Goal: Information Seeking & Learning: Learn about a topic

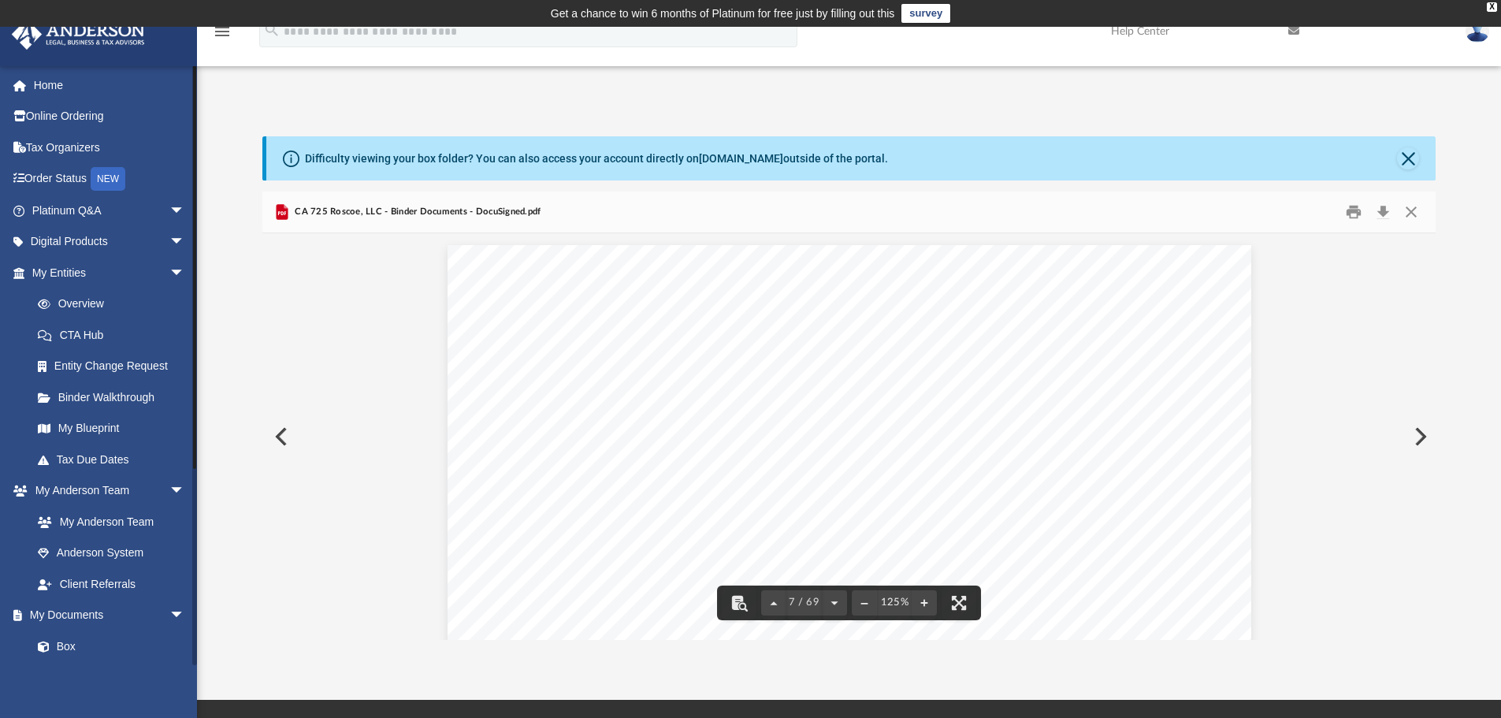
scroll to position [6500, 0]
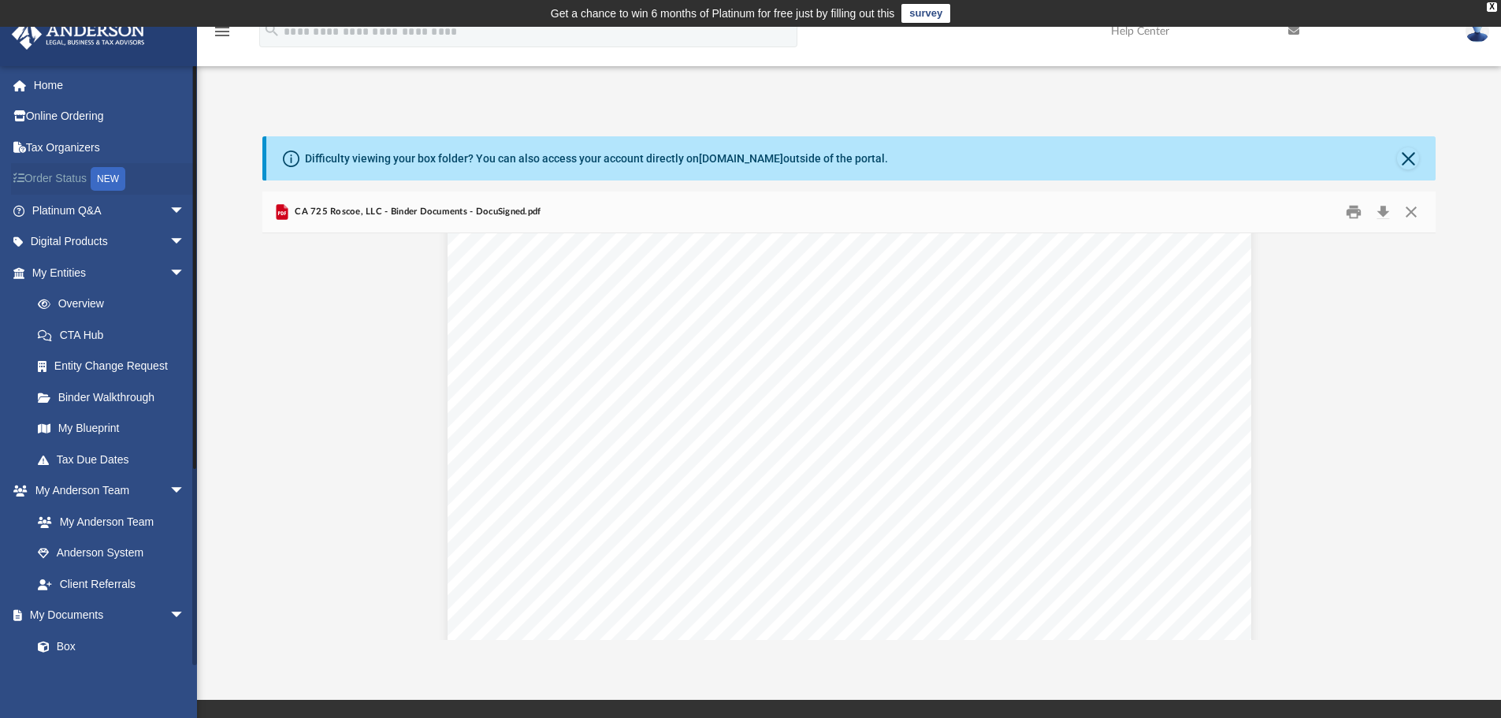
click at [71, 181] on link "Order Status NEW" at bounding box center [110, 179] width 198 height 32
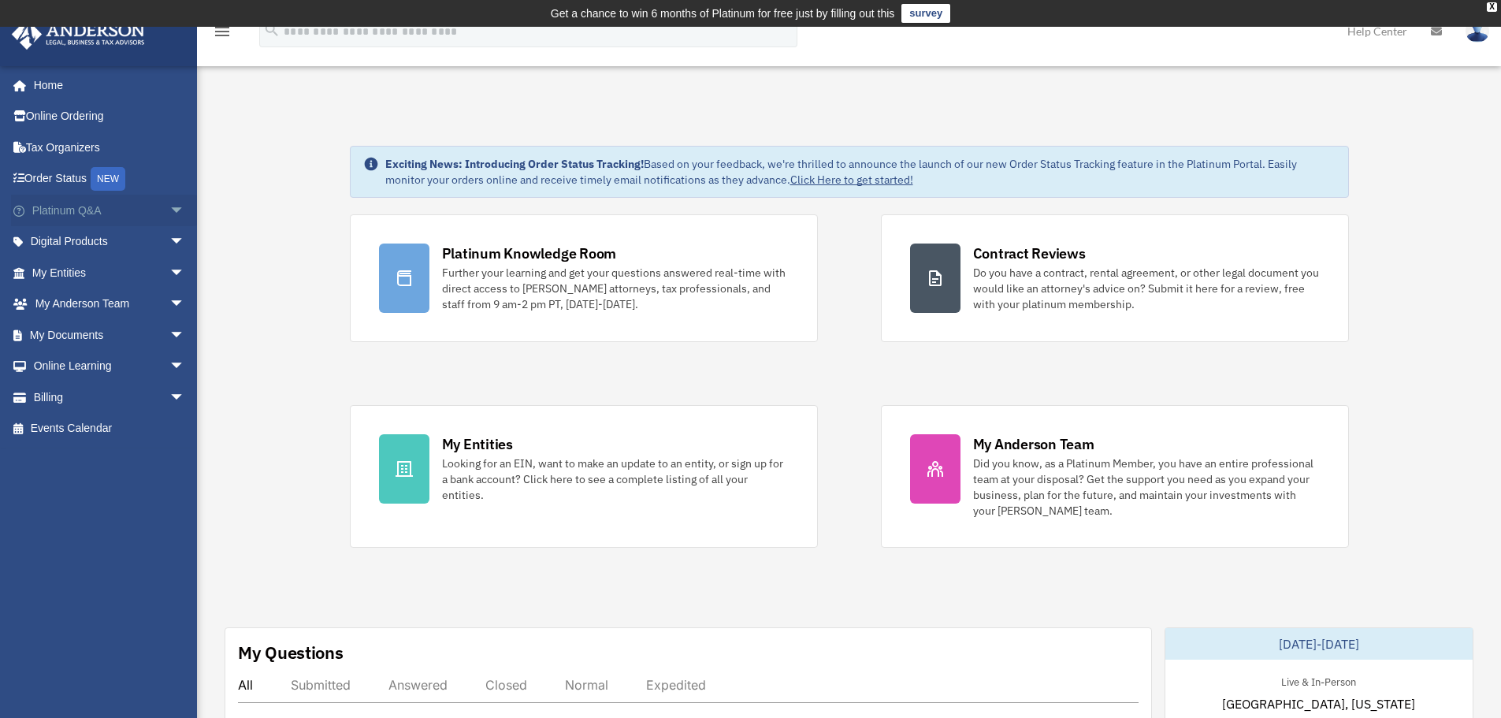
click at [82, 211] on link "Platinum Q&A arrow_drop_down" at bounding box center [110, 211] width 198 height 32
click at [169, 209] on span "arrow_drop_down" at bounding box center [185, 211] width 32 height 32
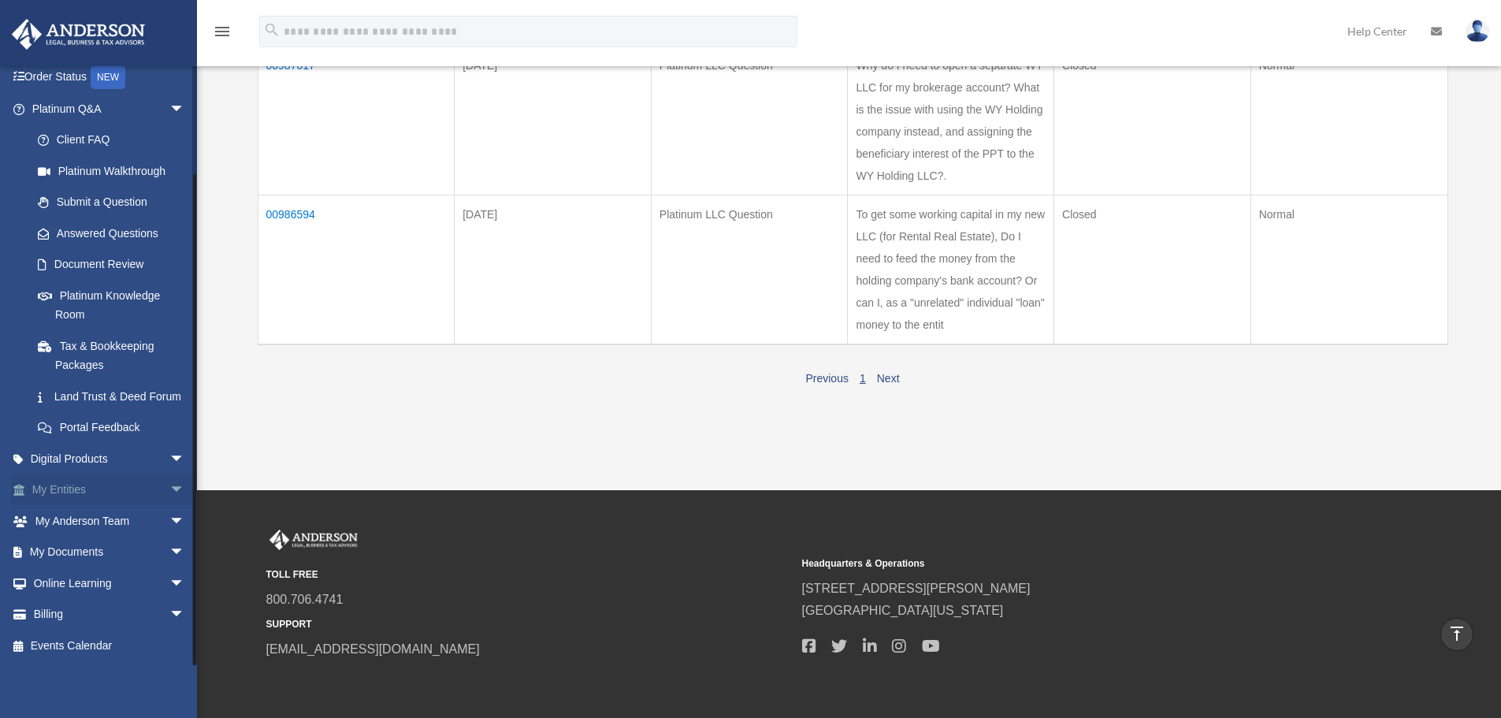
scroll to position [540, 0]
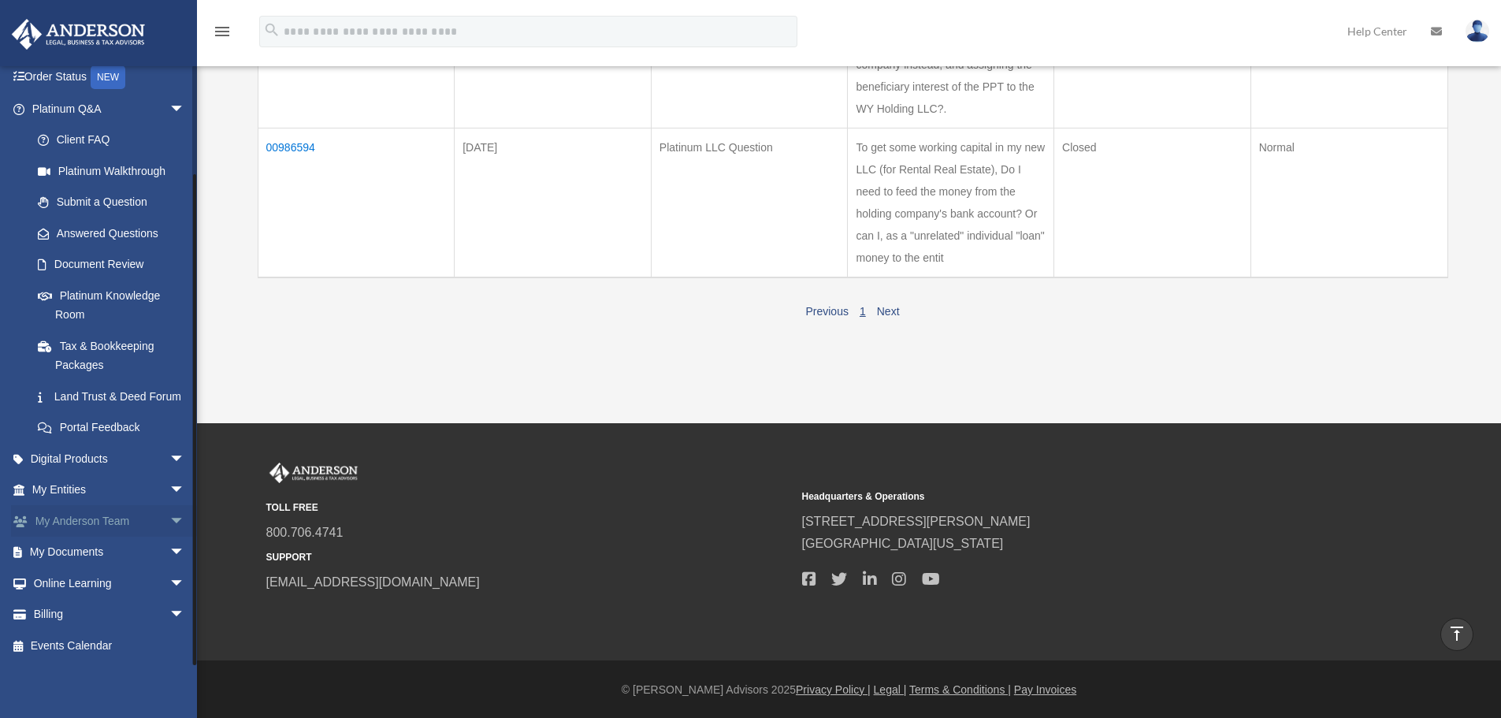
click at [169, 522] on span "arrow_drop_down" at bounding box center [185, 521] width 32 height 32
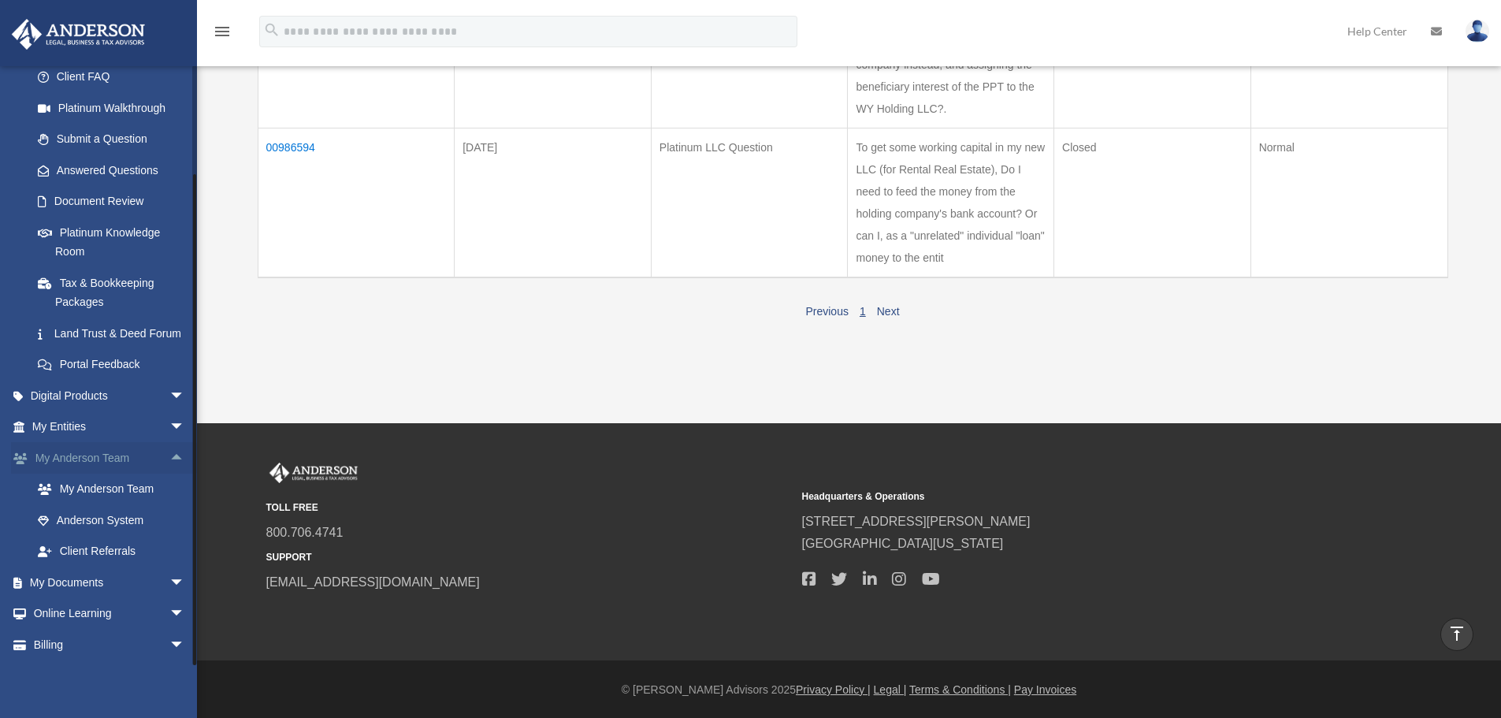
scroll to position [214, 0]
